Goal: Task Accomplishment & Management: Manage account settings

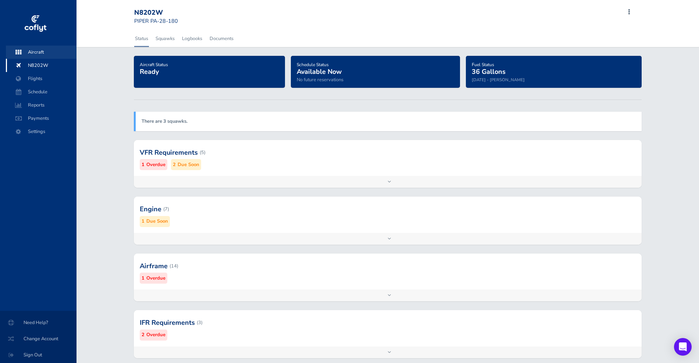
click at [48, 53] on span "Aircraft" at bounding box center [41, 52] width 56 height 13
click at [49, 120] on span "Payments" at bounding box center [41, 118] width 56 height 13
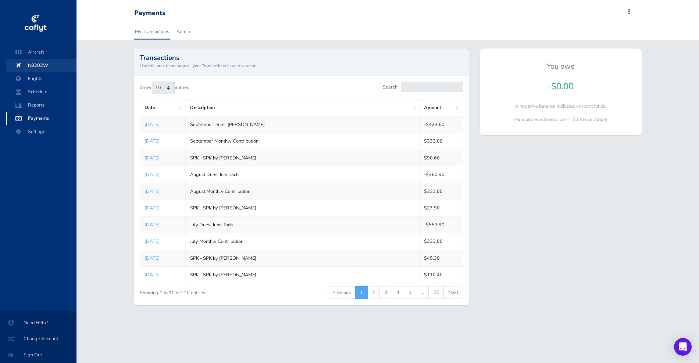
click at [44, 67] on span "N8202W" at bounding box center [41, 65] width 56 height 13
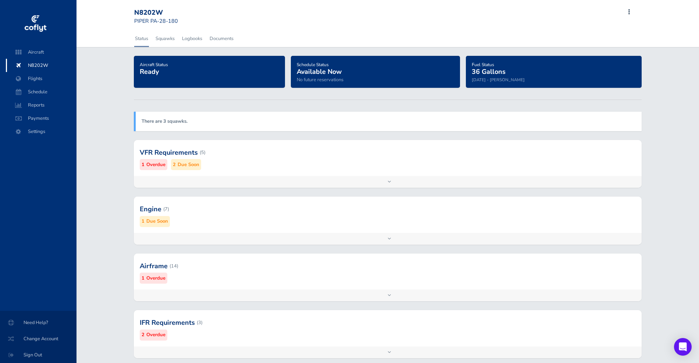
click at [155, 15] on div "N8202W" at bounding box center [160, 13] width 53 height 8
copy div "N8202W"
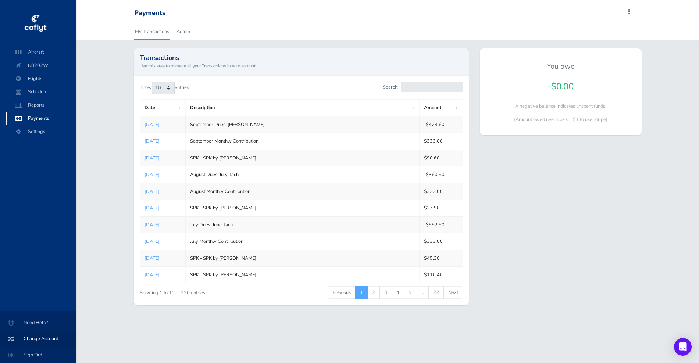
click at [55, 338] on span "Change Account" at bounding box center [38, 338] width 59 height 13
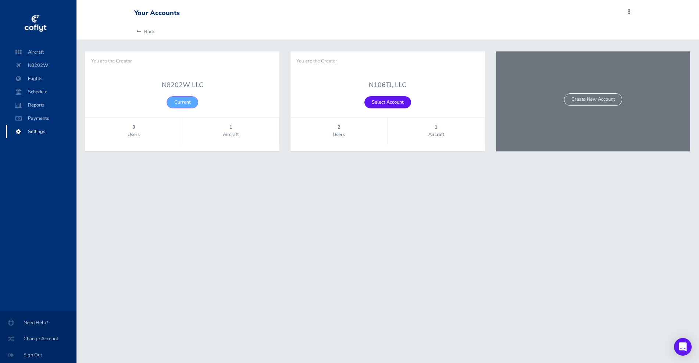
click at [391, 108] on div "N106TJ, LLC Select Account" at bounding box center [388, 94] width 194 height 46
click at [391, 105] on link "Select Account" at bounding box center [387, 102] width 47 height 12
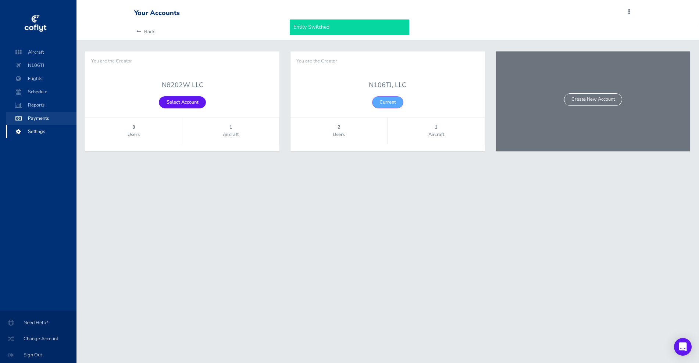
click at [42, 117] on span "Payments" at bounding box center [41, 118] width 56 height 13
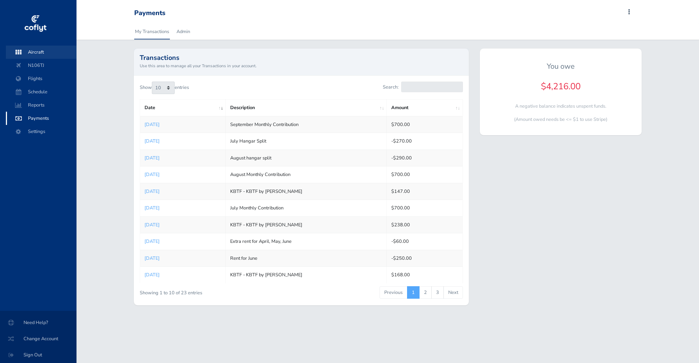
click at [44, 50] on span "Aircraft" at bounding box center [41, 52] width 56 height 13
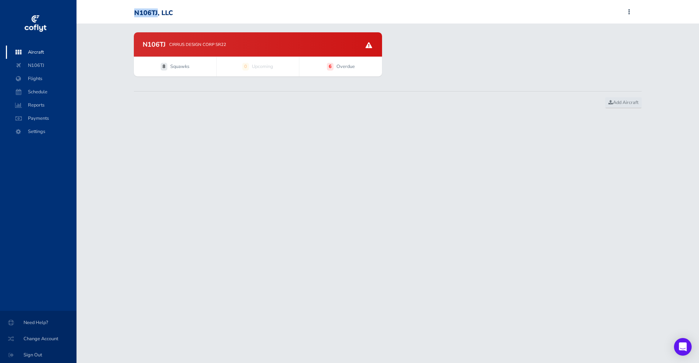
drag, startPoint x: 135, startPoint y: 12, endPoint x: 158, endPoint y: 13, distance: 23.2
click at [158, 13] on div "N106TJ, LLC" at bounding box center [153, 13] width 39 height 8
copy div "N106TJ"
click at [40, 118] on span "Payments" at bounding box center [41, 118] width 56 height 13
